Goal: Information Seeking & Learning: Learn about a topic

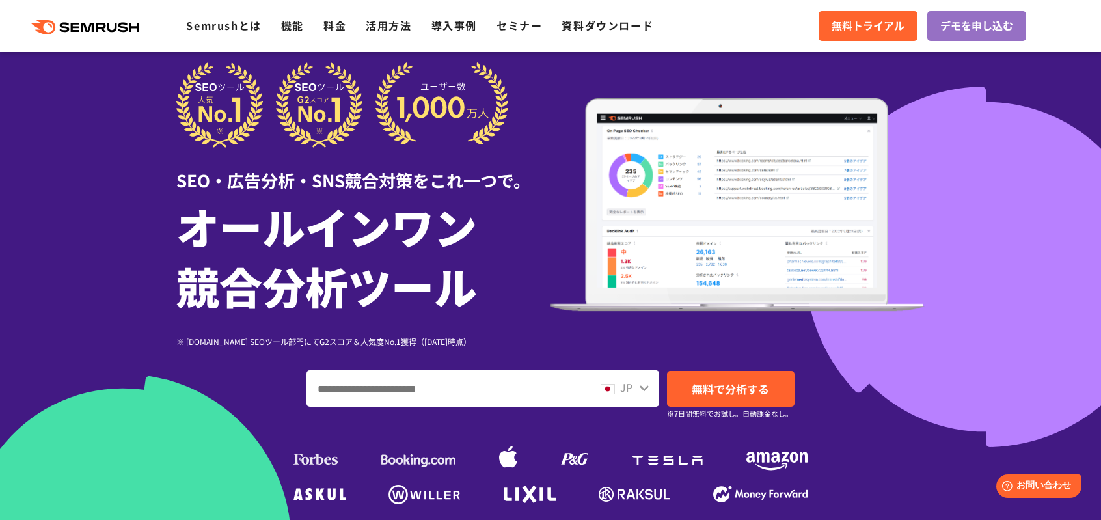
scroll to position [16, 0]
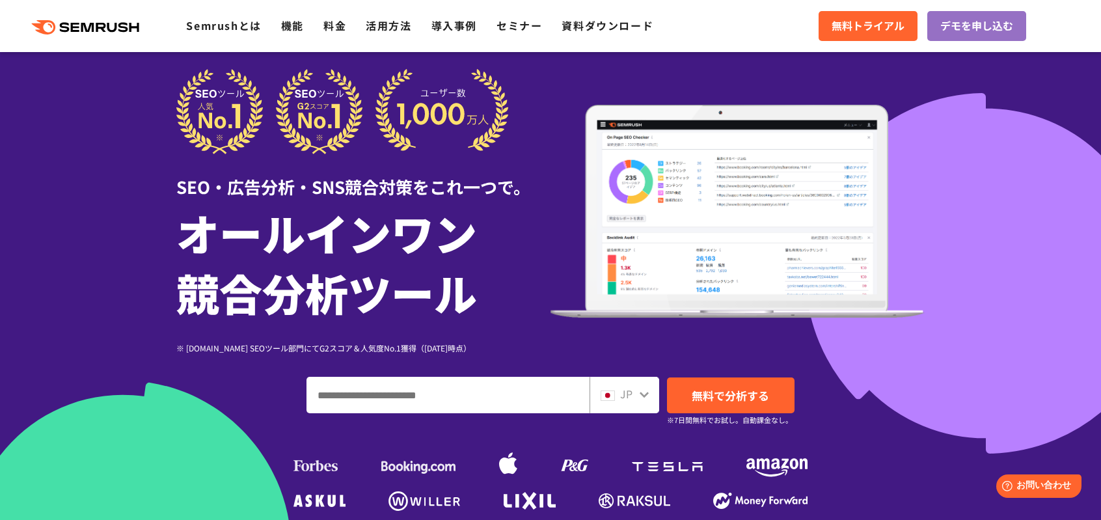
click at [431, 181] on div "SEO・広告分析・SNS競合対策をこれ一つで。" at bounding box center [363, 176] width 374 height 45
click at [205, 27] on link "Semrushとは" at bounding box center [223, 26] width 75 height 16
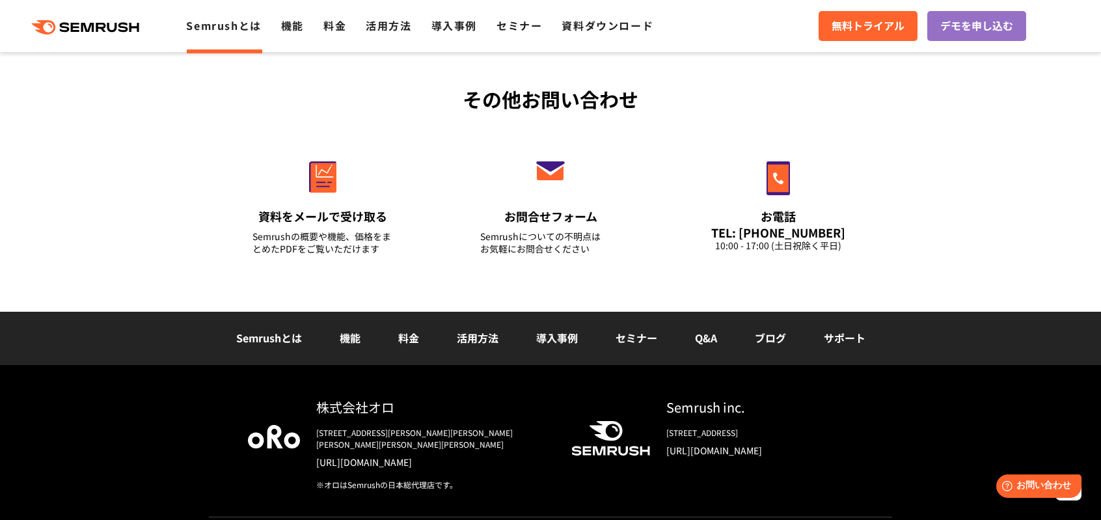
scroll to position [3197, 0]
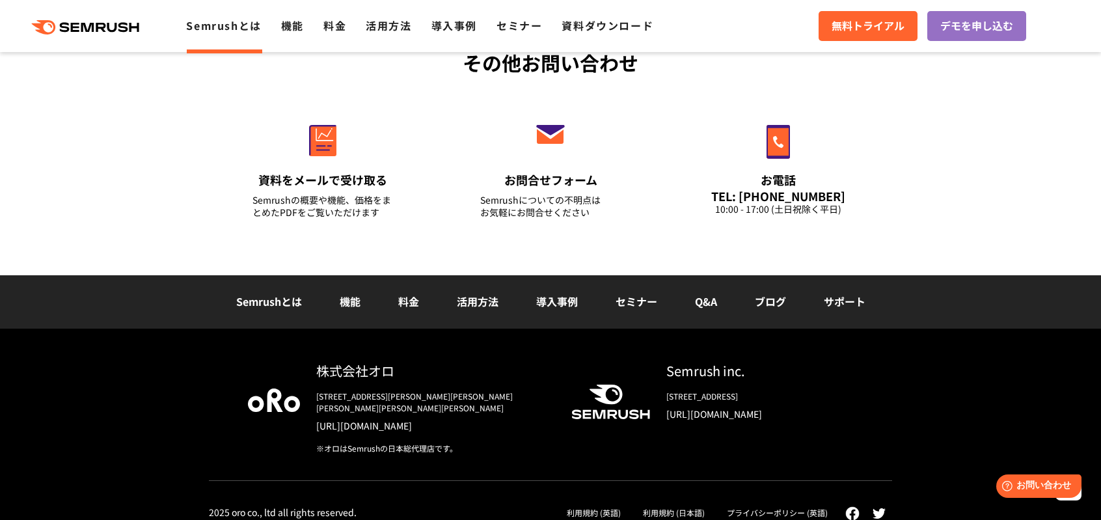
click at [729, 366] on div "Semrush inc." at bounding box center [759, 370] width 187 height 19
click at [595, 402] on icon ".cls-1 {fill: #fff;}" at bounding box center [611, 401] width 78 height 34
